Goal: Navigation & Orientation: Find specific page/section

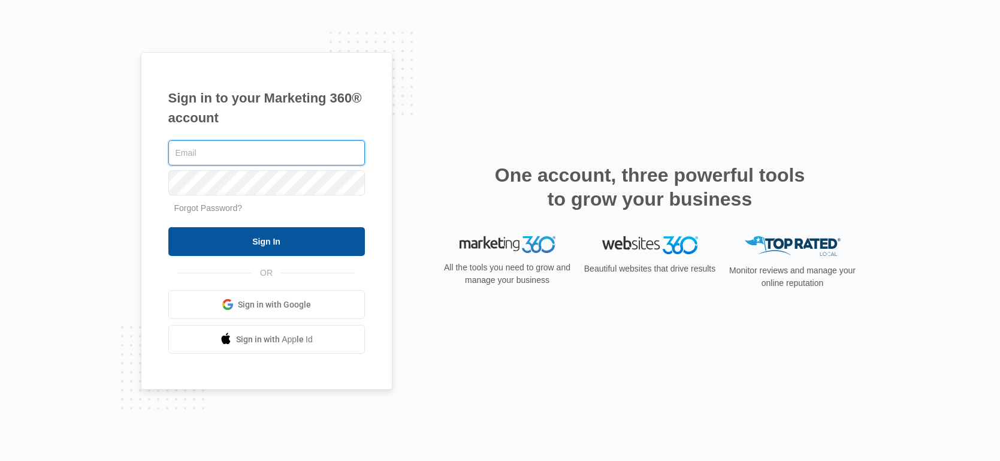
type input "[EMAIL_ADDRESS][DOMAIN_NAME]"
click at [293, 232] on input "Sign In" at bounding box center [266, 241] width 197 height 29
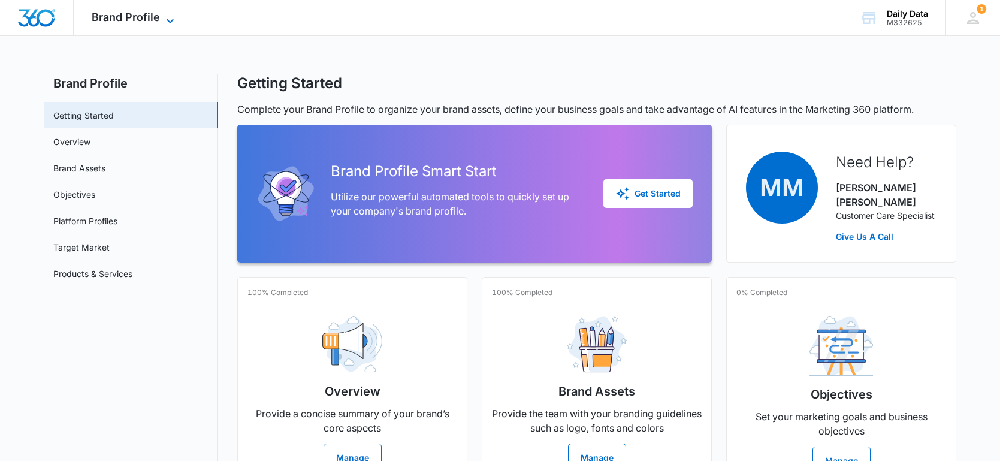
click at [176, 20] on icon at bounding box center [170, 21] width 14 height 14
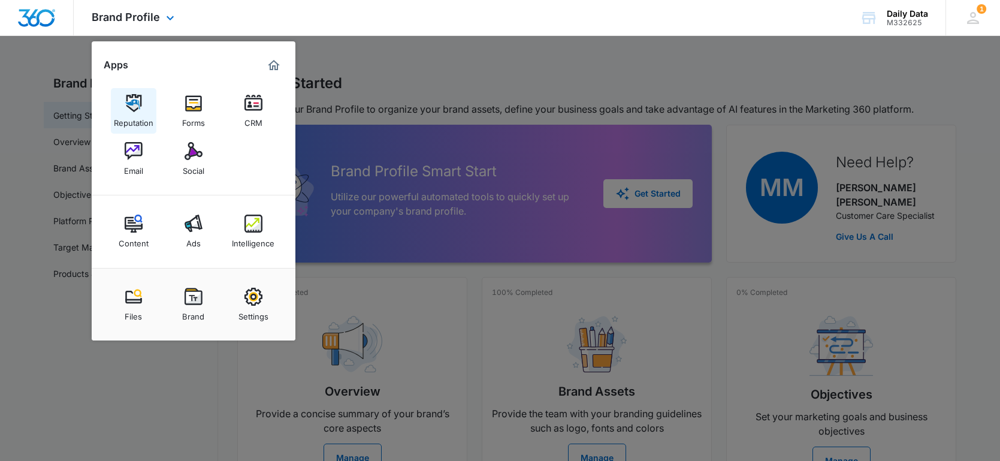
click at [142, 113] on div "Reputation" at bounding box center [134, 120] width 40 height 16
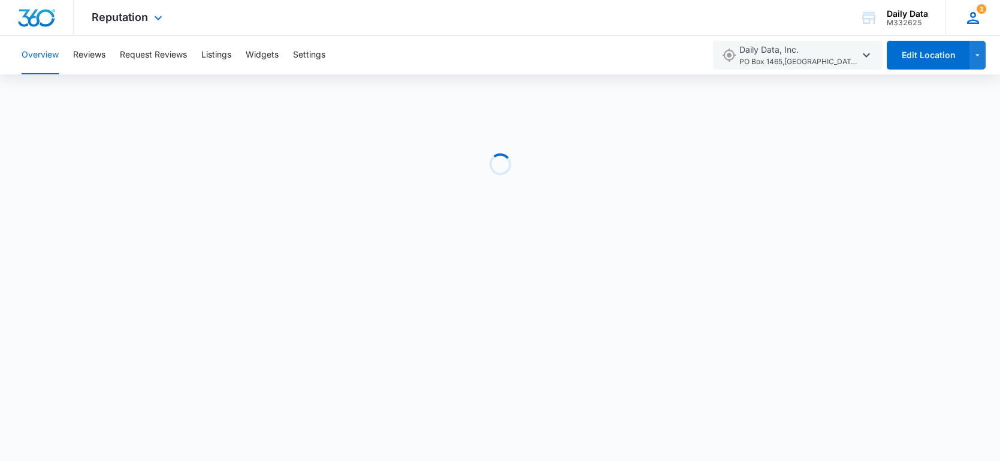
click at [975, 11] on icon at bounding box center [973, 18] width 18 height 18
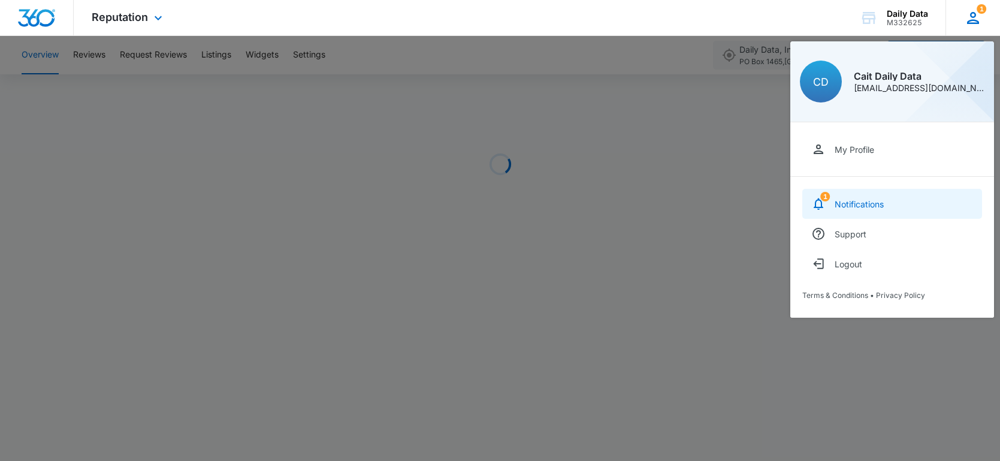
click at [860, 195] on link "1 Notifications" at bounding box center [893, 204] width 180 height 30
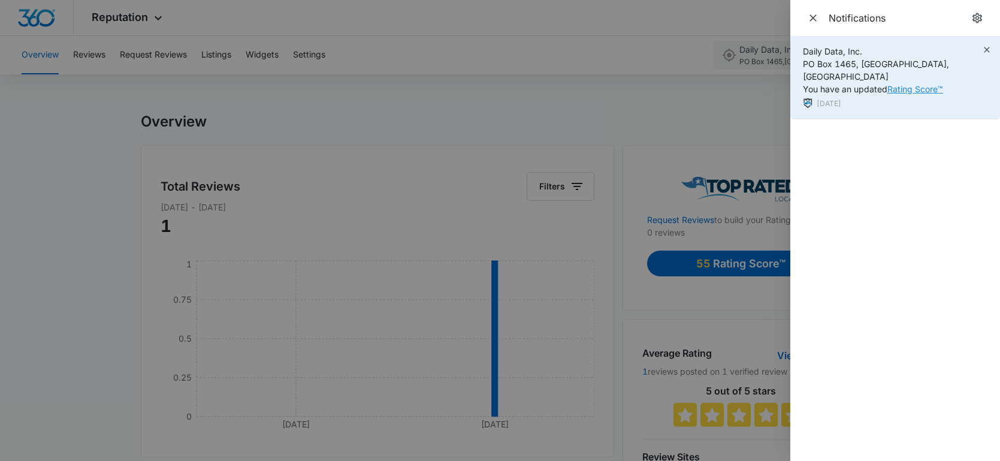
click at [902, 84] on link "Rating Score™" at bounding box center [916, 89] width 56 height 10
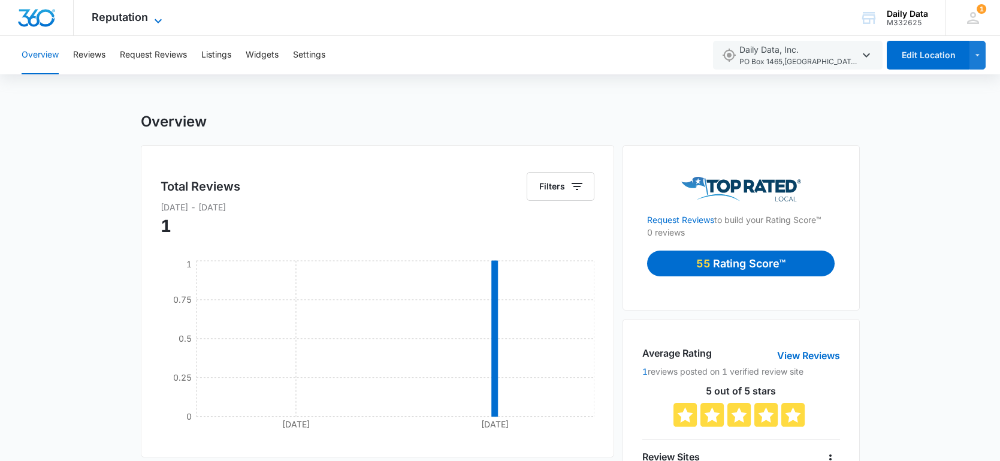
click at [158, 20] on icon at bounding box center [158, 21] width 14 height 14
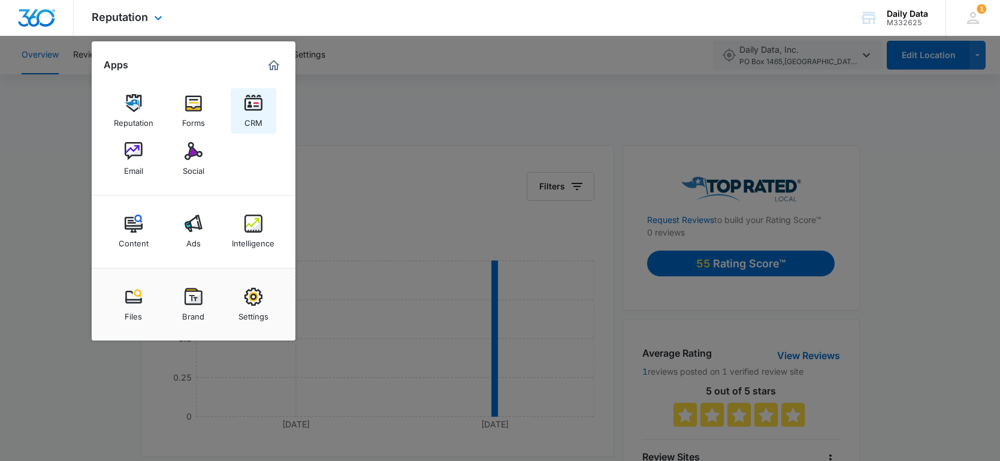
click at [257, 101] on img at bounding box center [254, 103] width 18 height 18
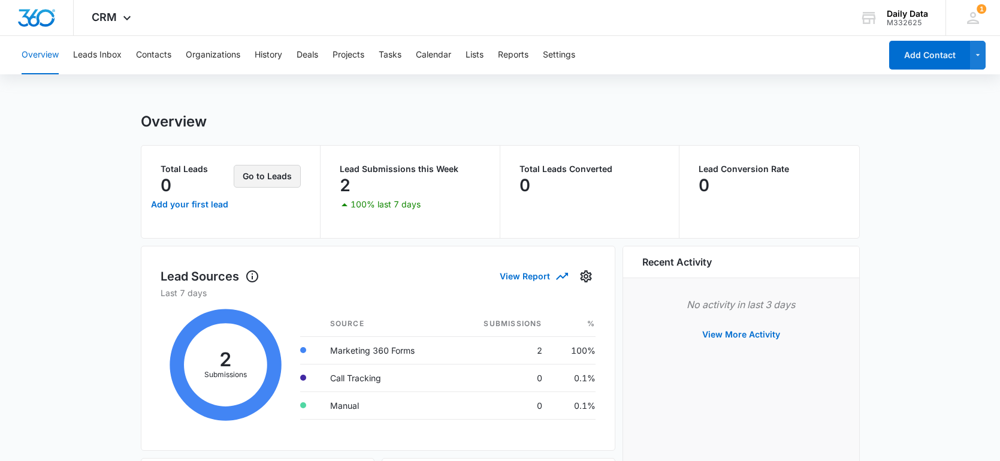
click at [264, 182] on button "Go to Leads" at bounding box center [267, 176] width 67 height 23
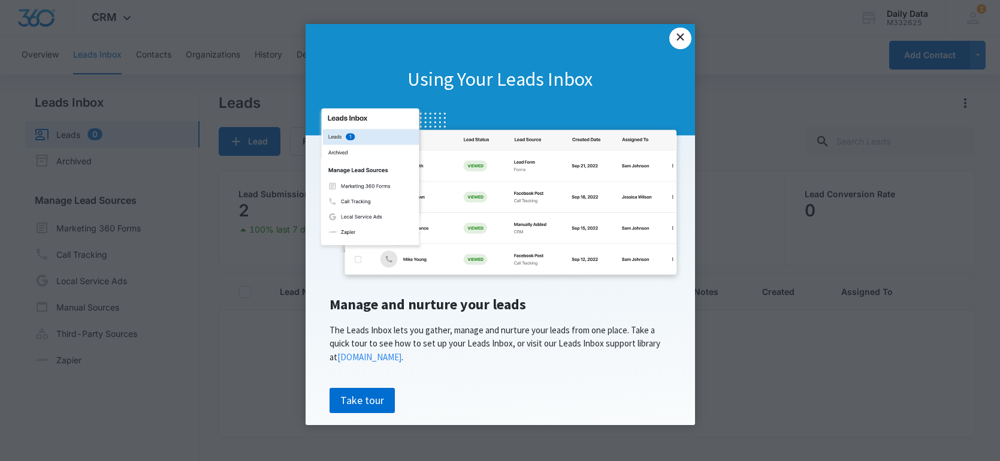
click at [683, 31] on link "×" at bounding box center [681, 39] width 22 height 22
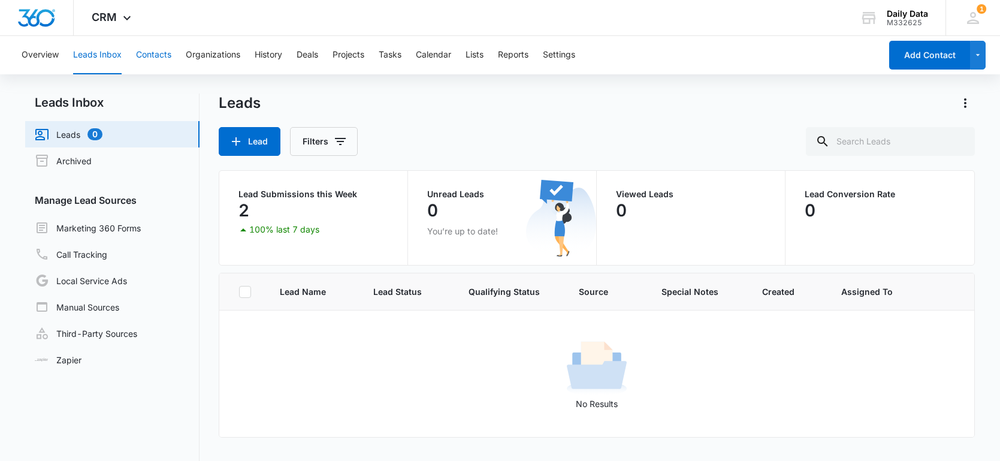
click at [146, 59] on button "Contacts" at bounding box center [153, 55] width 35 height 38
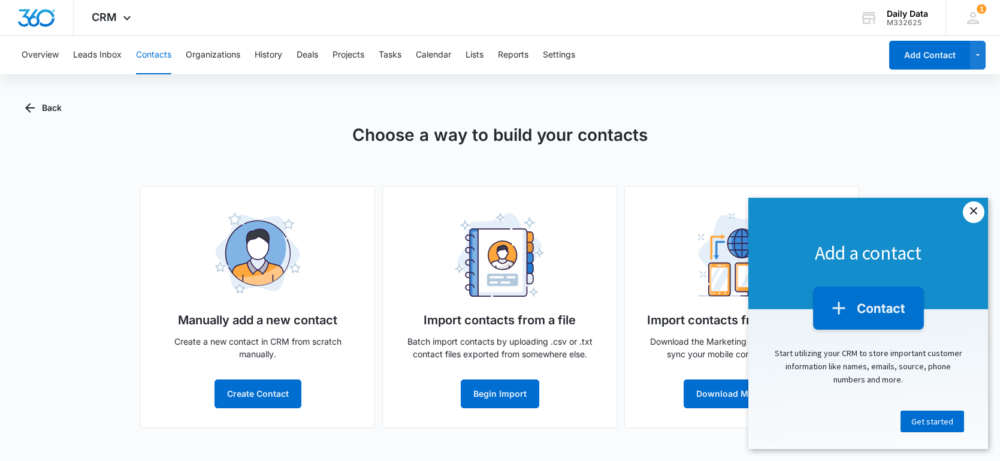
click at [971, 215] on link "×" at bounding box center [974, 212] width 22 height 22
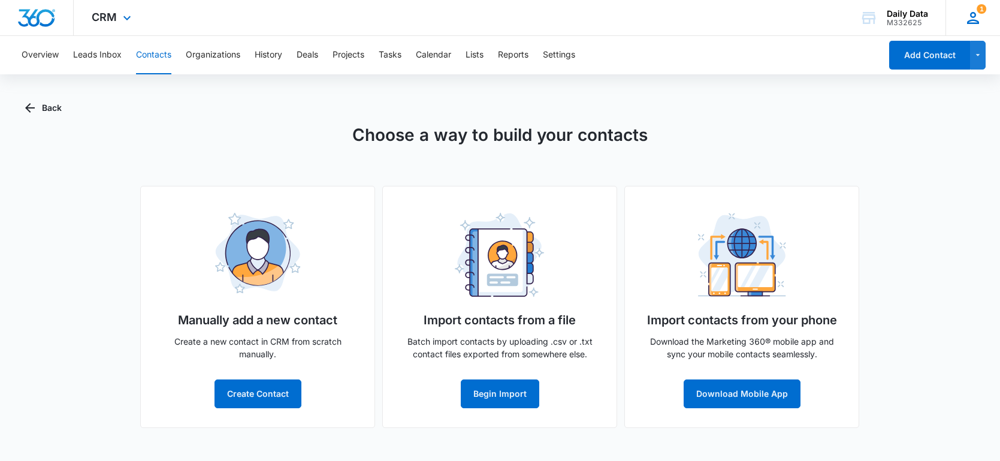
click at [980, 21] on icon at bounding box center [973, 18] width 18 height 18
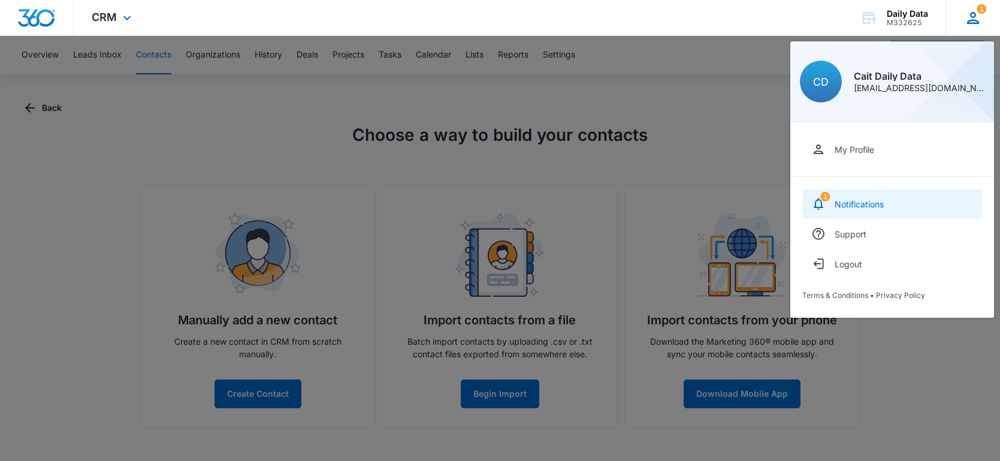
click at [825, 201] on icon at bounding box center [819, 204] width 14 height 14
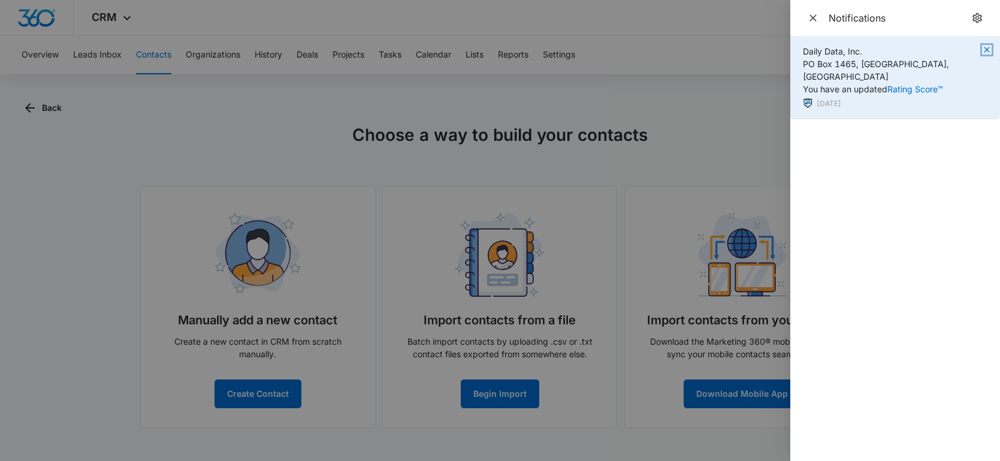
click at [988, 49] on icon "button" at bounding box center [986, 49] width 5 height 5
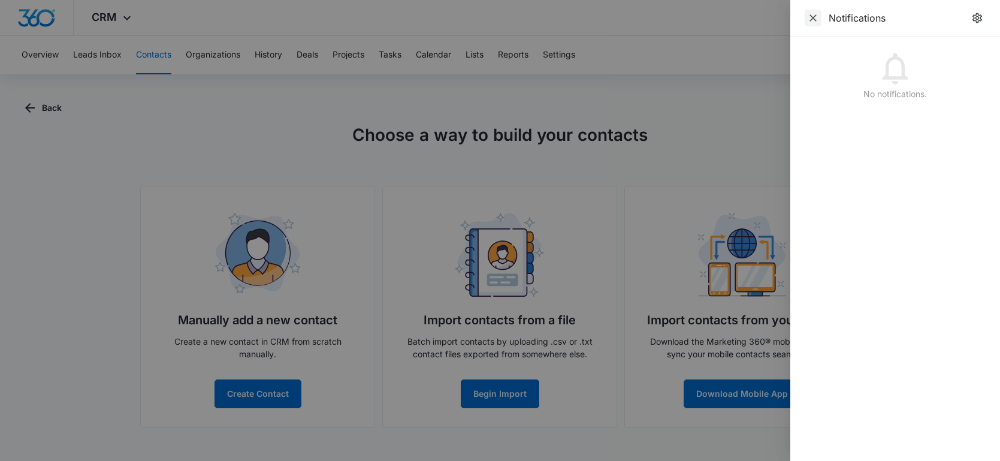
click at [807, 20] on icon "Close" at bounding box center [813, 18] width 12 height 12
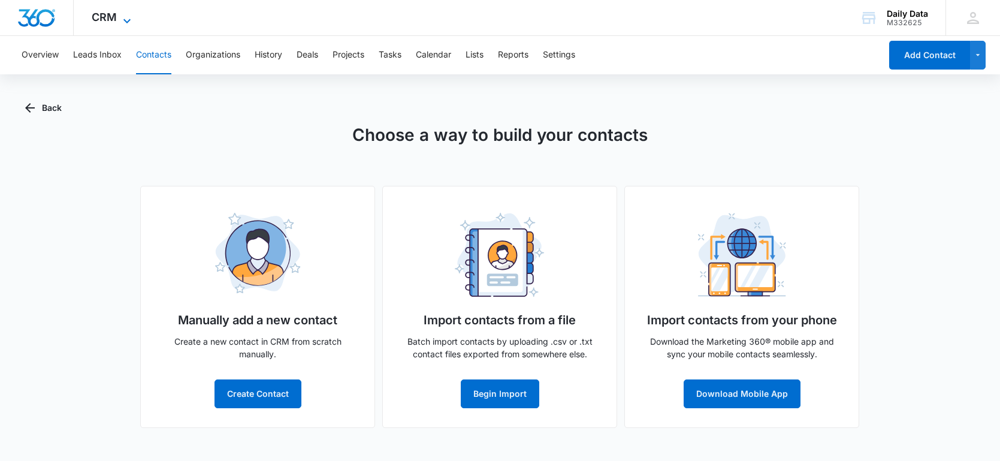
click at [106, 19] on span "CRM" at bounding box center [104, 17] width 25 height 13
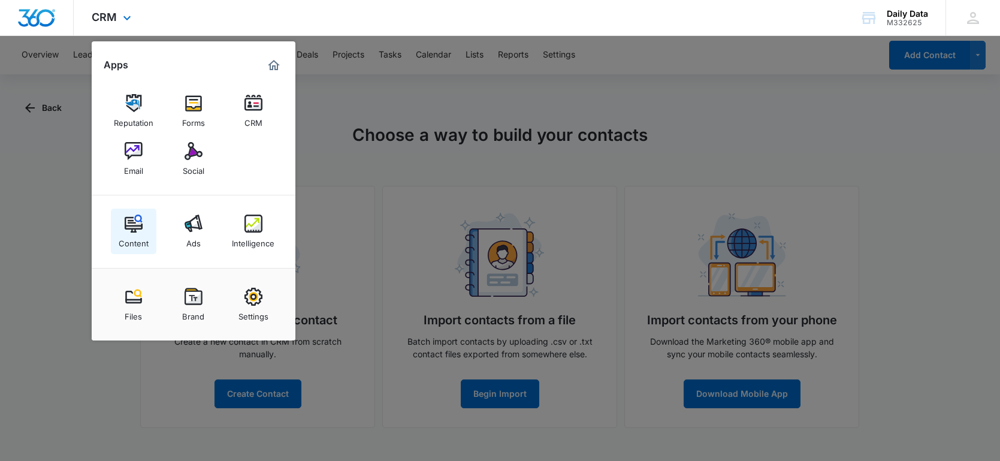
click at [142, 227] on img at bounding box center [134, 224] width 18 height 18
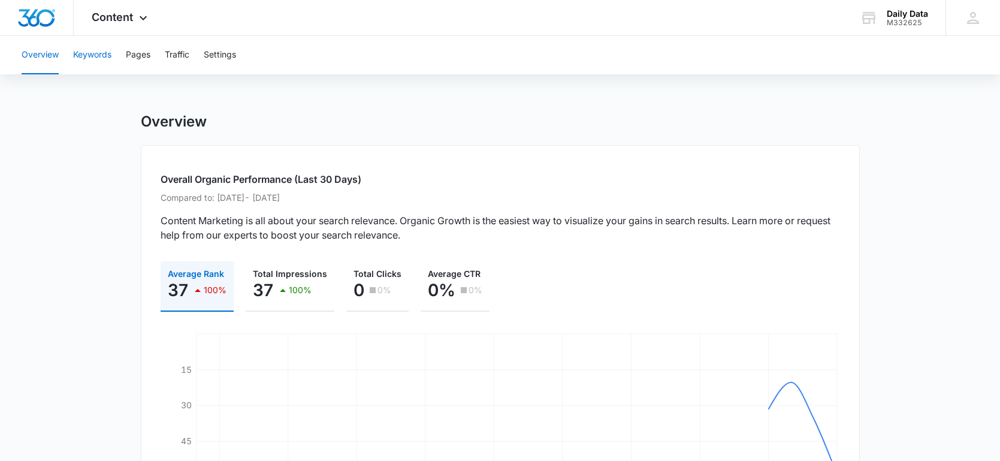
click at [84, 62] on button "Keywords" at bounding box center [92, 55] width 38 height 38
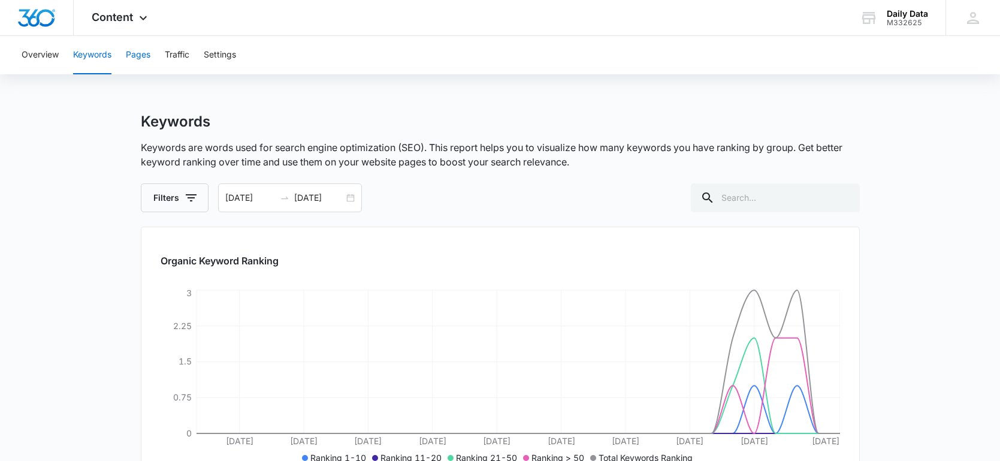
click at [137, 51] on button "Pages" at bounding box center [138, 55] width 25 height 38
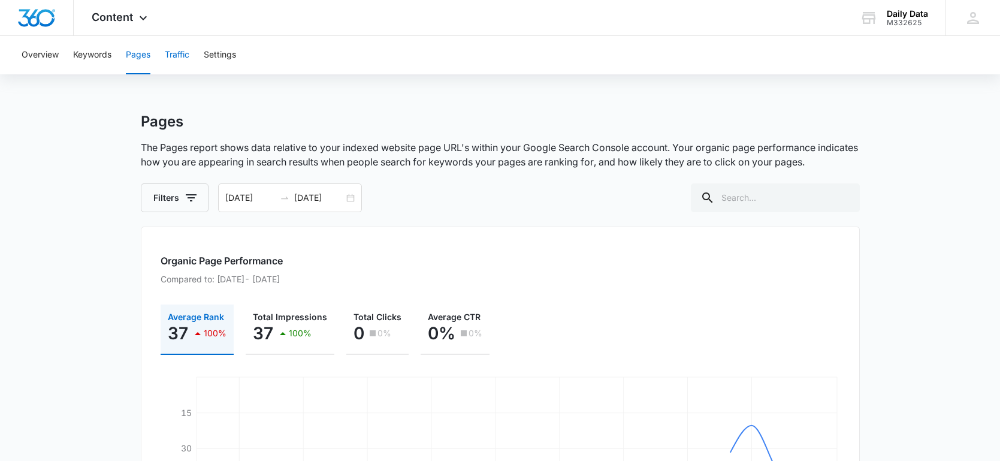
click at [180, 52] on button "Traffic" at bounding box center [177, 55] width 25 height 38
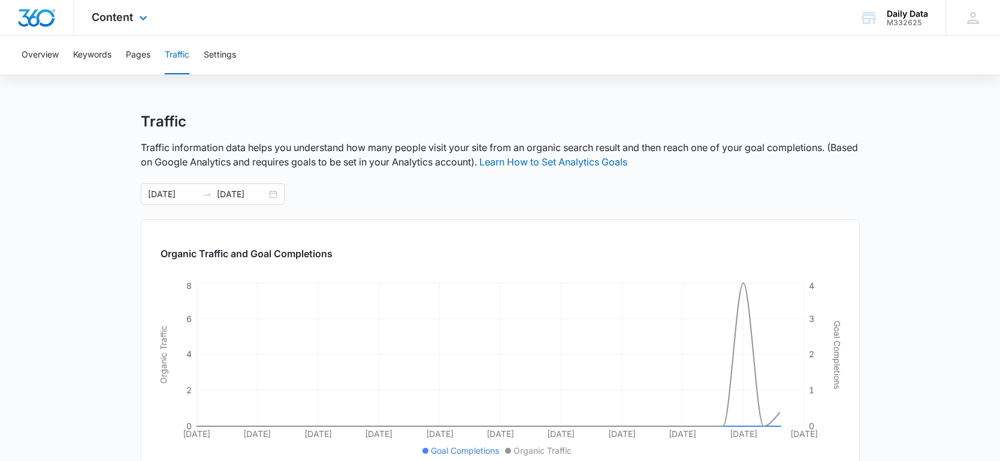
click at [134, 13] on div "Content Apps Reputation Forms CRM Email Social Content Ads Intelligence Files B…" at bounding box center [121, 17] width 95 height 35
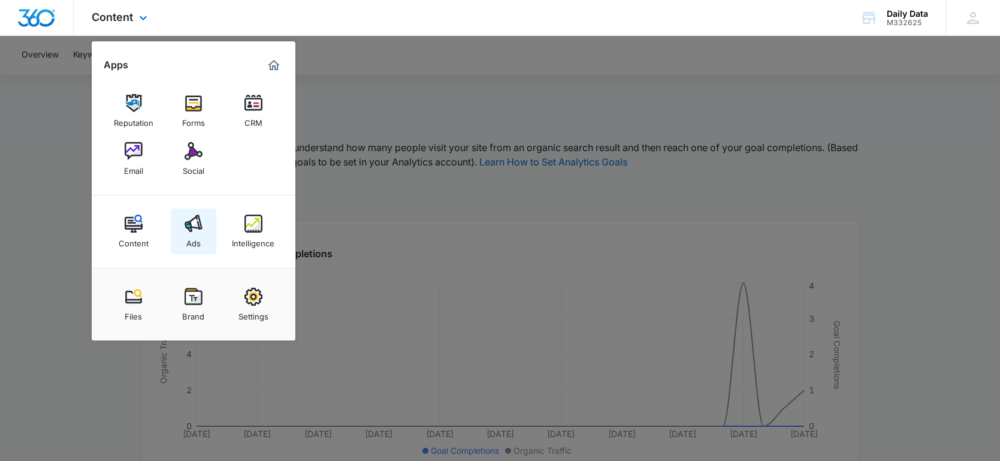
click at [195, 215] on img at bounding box center [194, 224] width 18 height 18
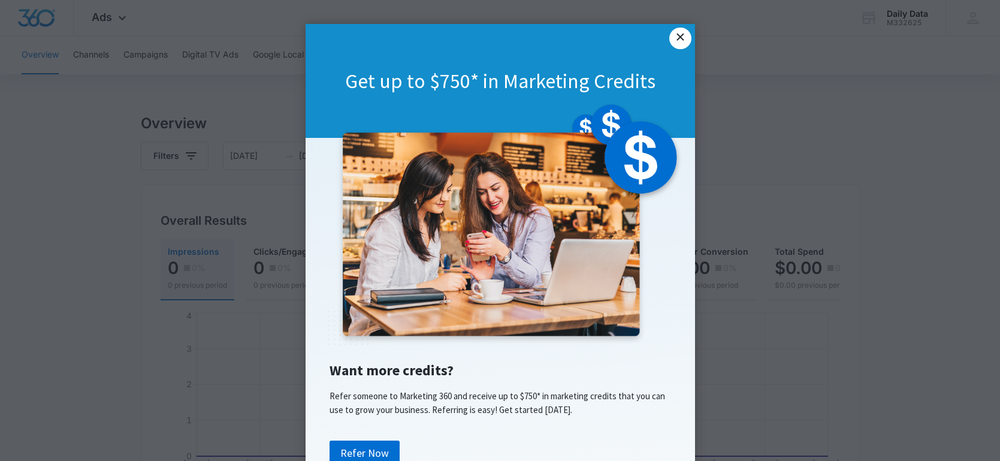
click at [679, 40] on link "×" at bounding box center [681, 39] width 22 height 22
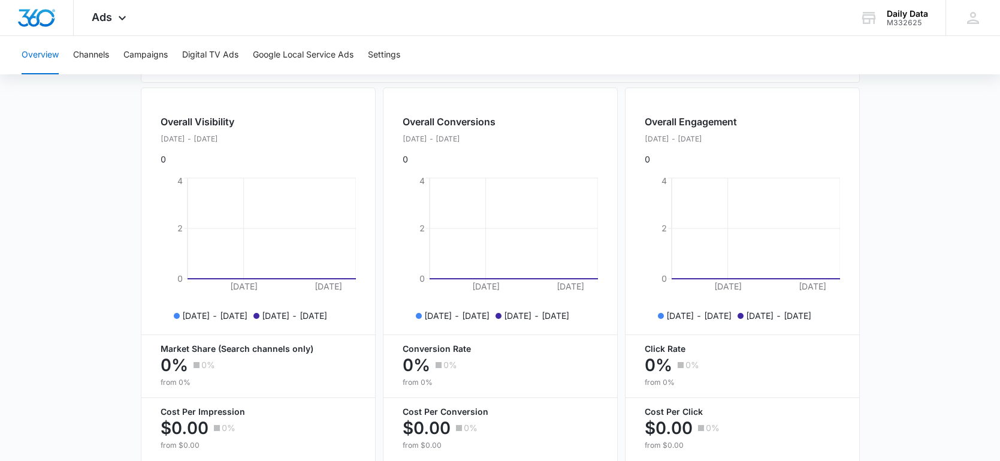
scroll to position [430, 0]
